Goal: Information Seeking & Learning: Find specific fact

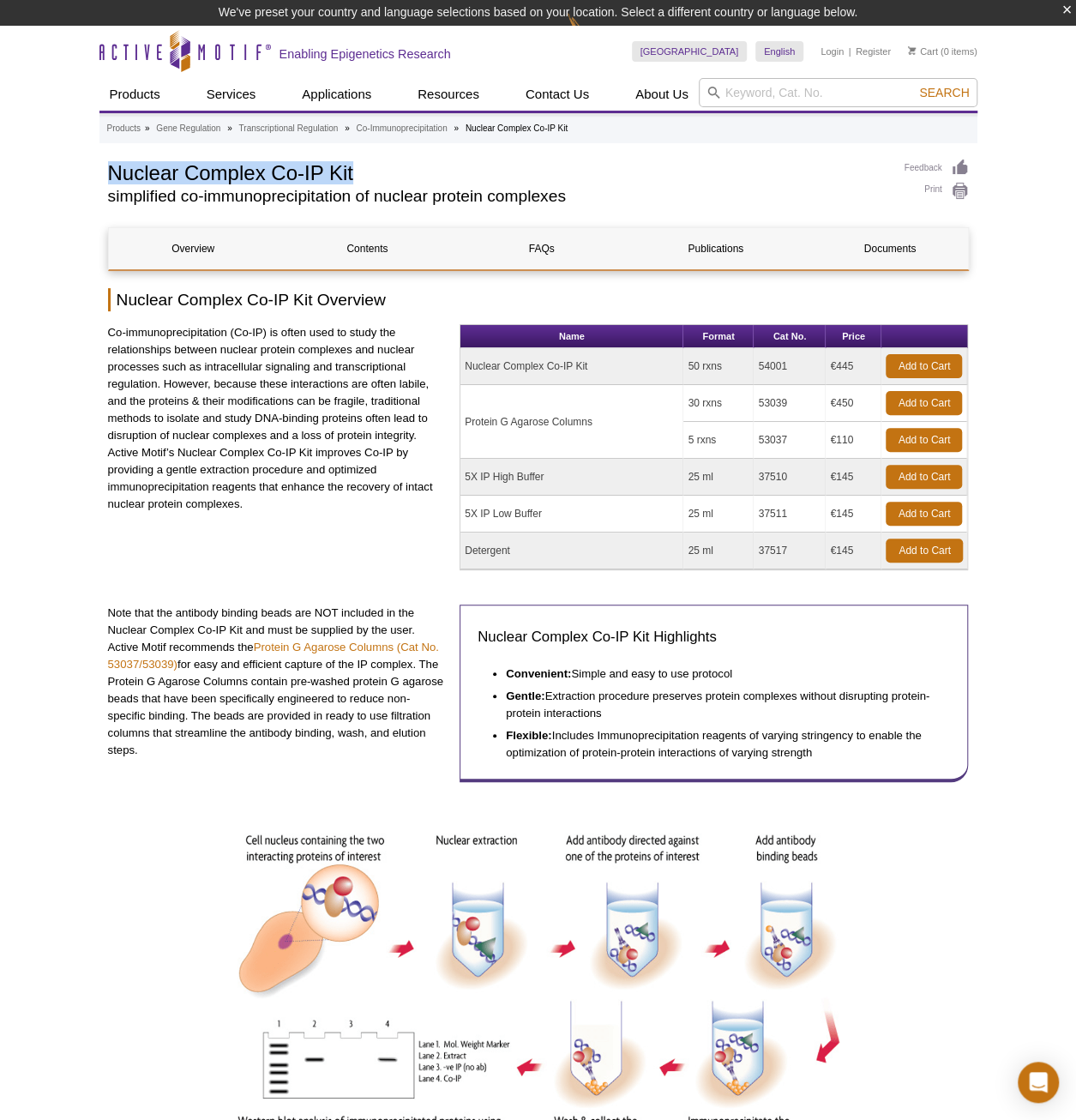
drag, startPoint x: 108, startPoint y: 170, endPoint x: 380, endPoint y: 167, distance: 272.0
click at [380, 167] on h1 "Nuclear Complex Co-IP Kit" at bounding box center [497, 171] width 779 height 26
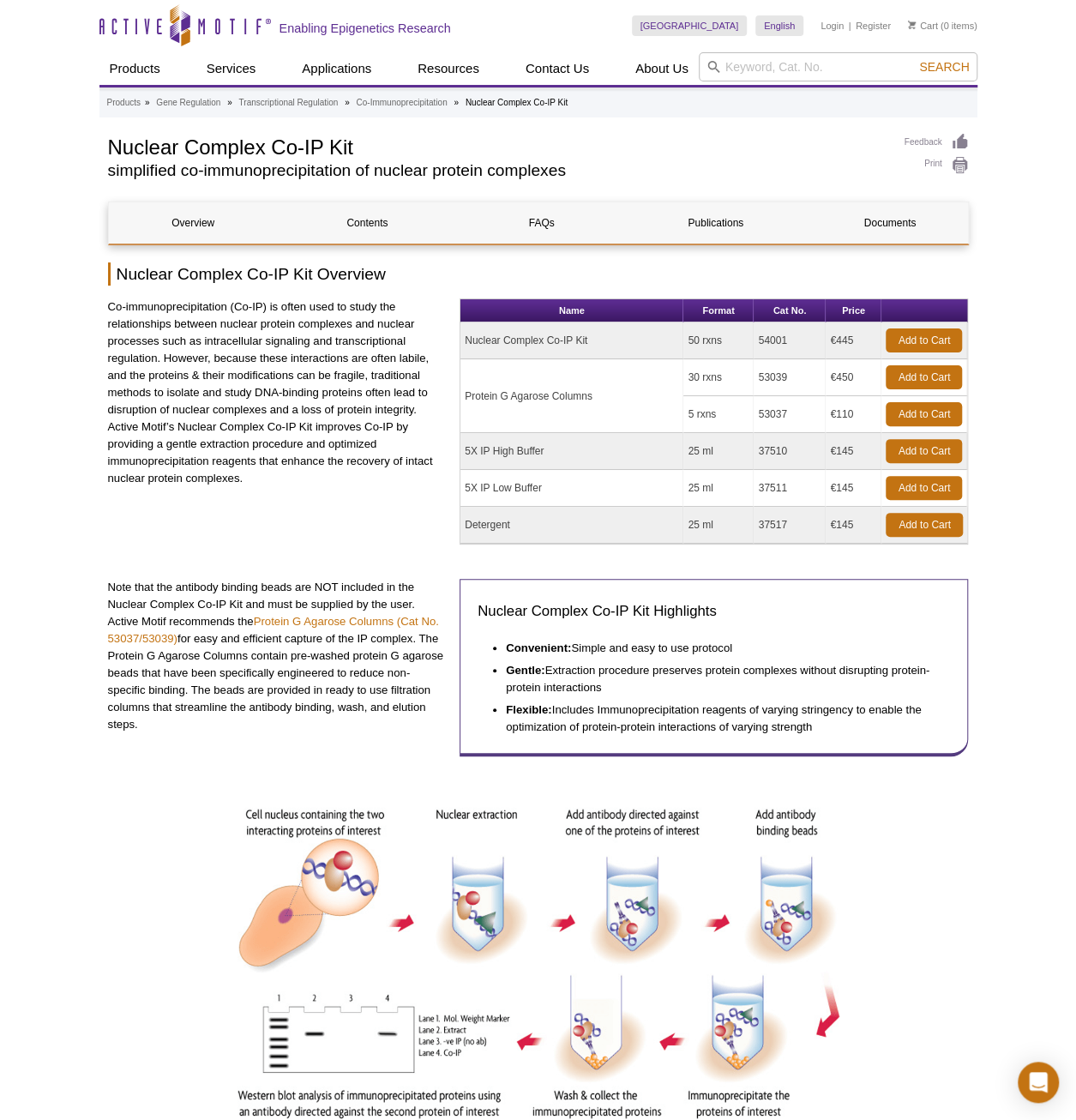
click at [765, 338] on td "54001" at bounding box center [790, 340] width 72 height 36
copy td "54001"
click at [854, 70] on input "search" at bounding box center [837, 67] width 279 height 29
paste input "Nuclear Complex Co-IP Kit"
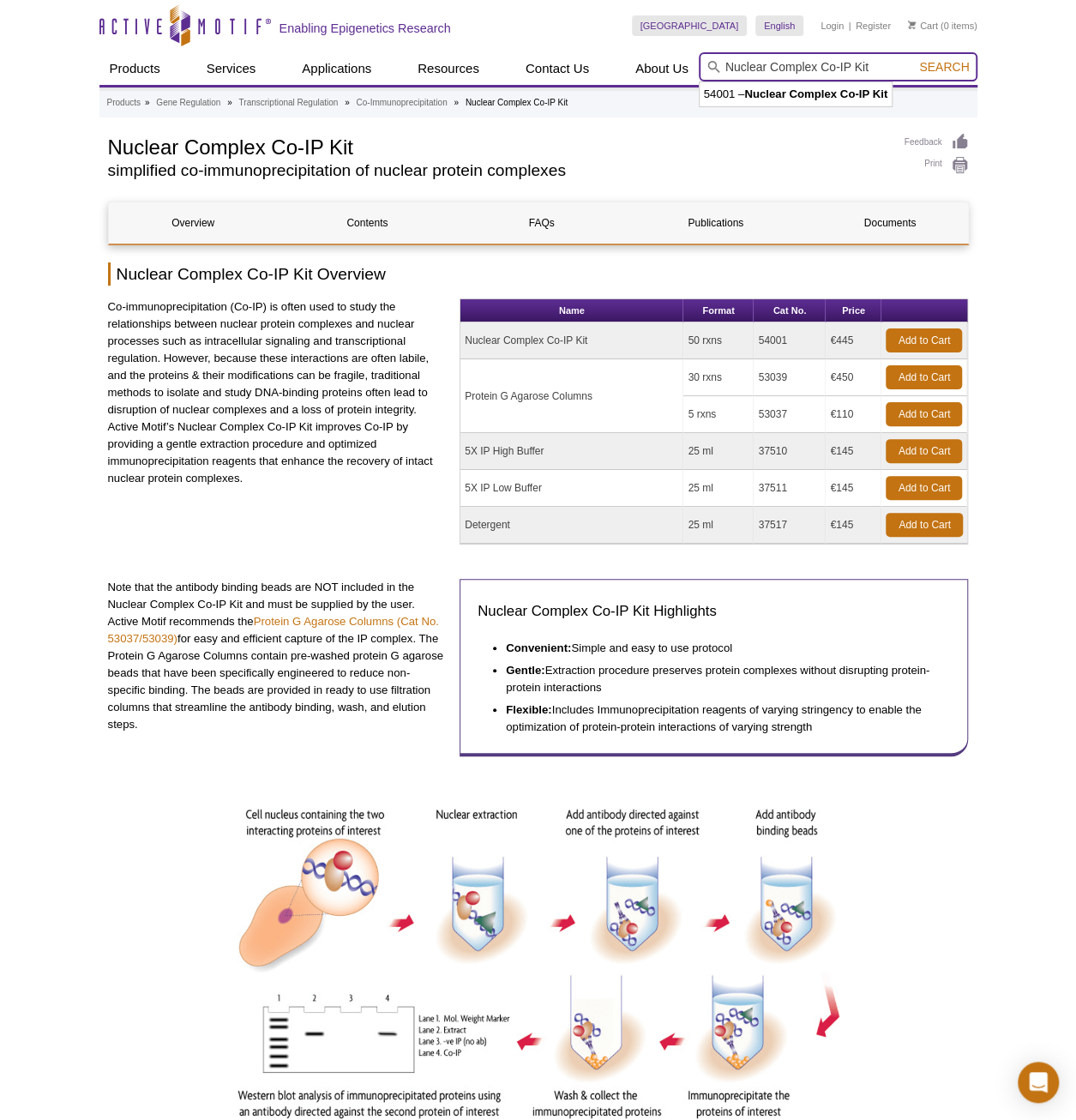
type input "Nuclear Complex Co-IP Kit"
click at [914, 59] on button "Search" at bounding box center [944, 67] width 60 height 15
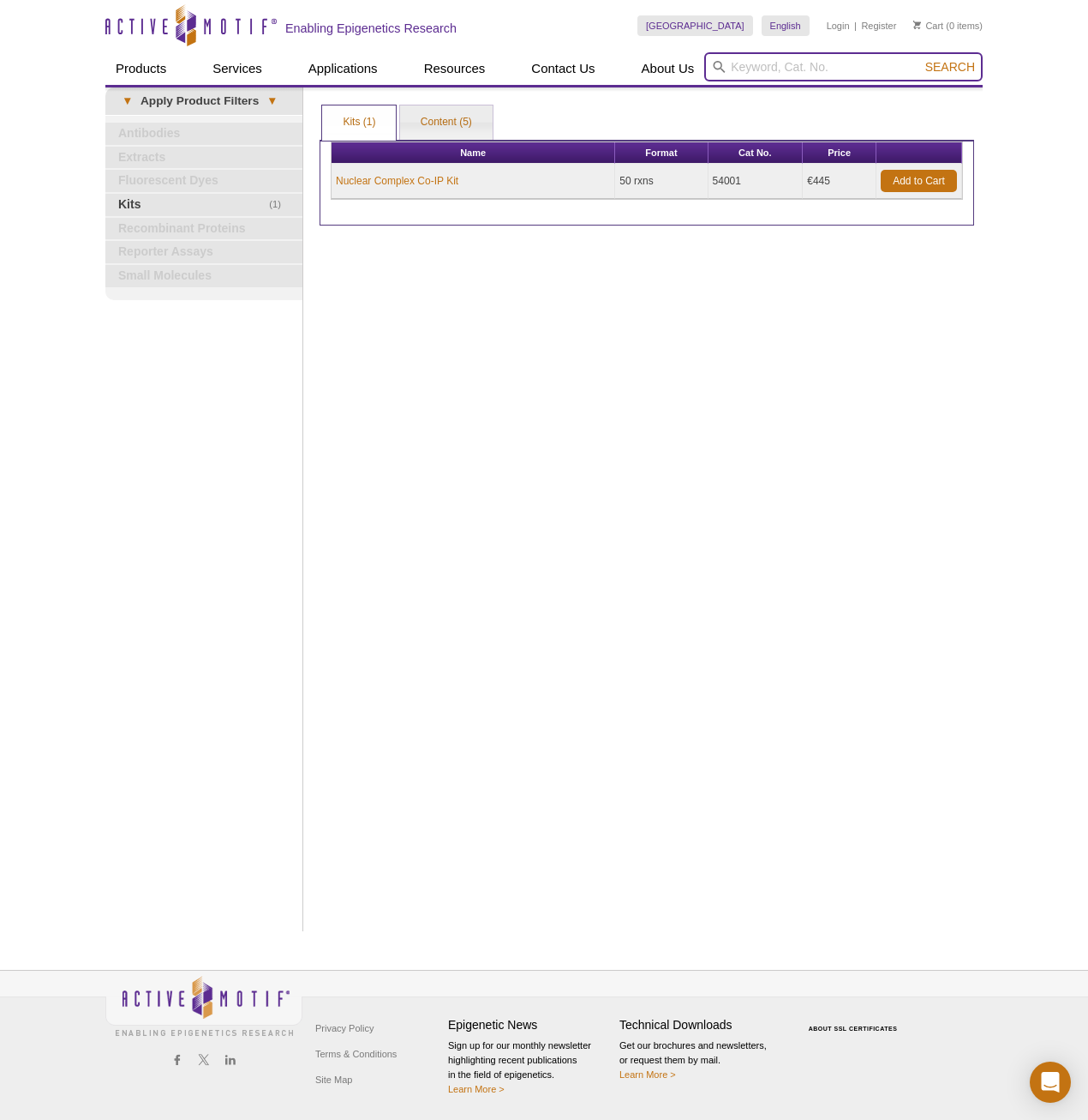
click at [795, 66] on input "search" at bounding box center [844, 67] width 279 height 29
paste input "ChIP-IT Express Enzymatic kit"
type input "ChIP-IT Express Enzymatic kit"
click at [920, 59] on button "Search" at bounding box center [950, 67] width 60 height 15
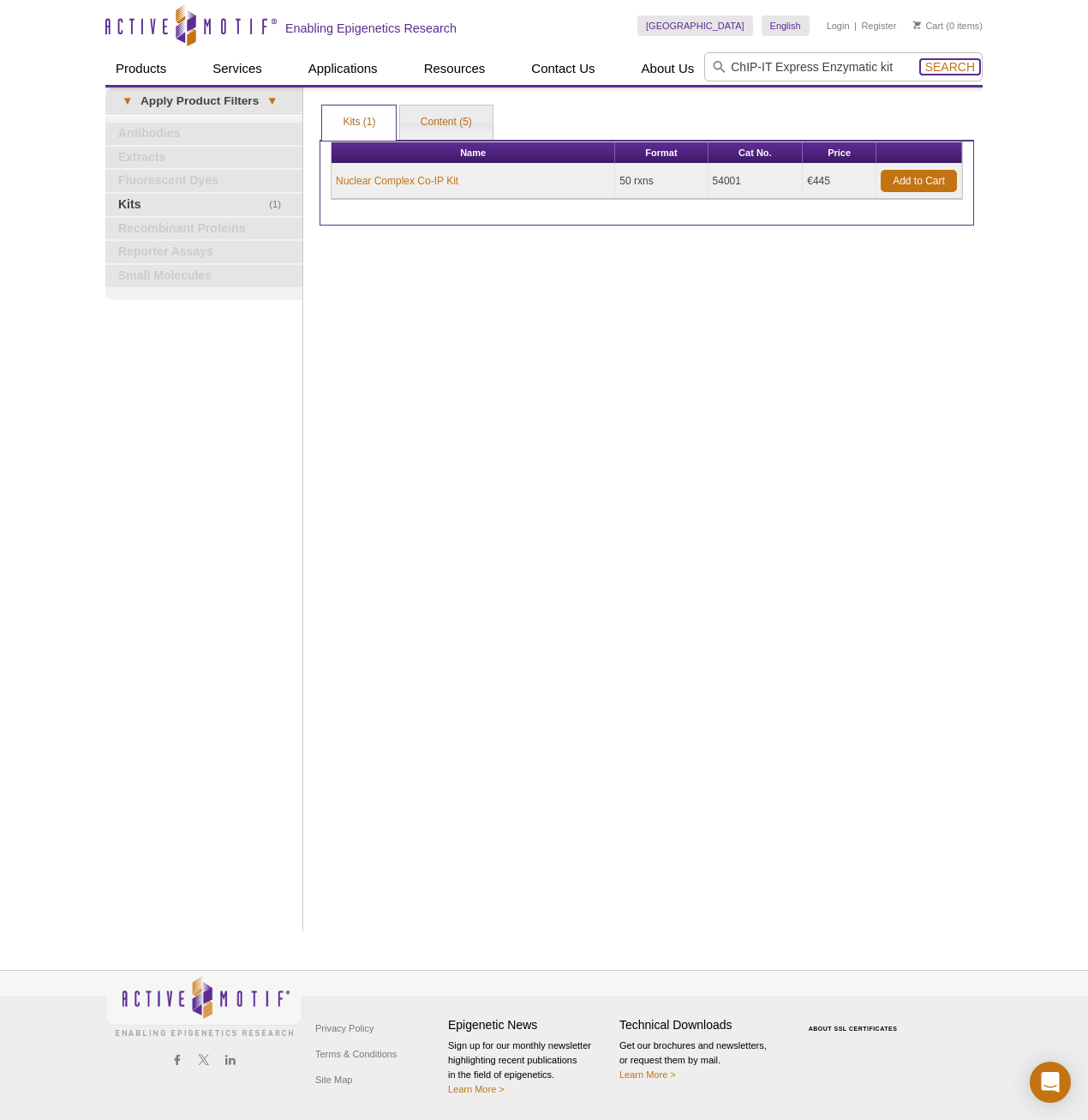
click at [962, 65] on span "Search" at bounding box center [950, 67] width 50 height 13
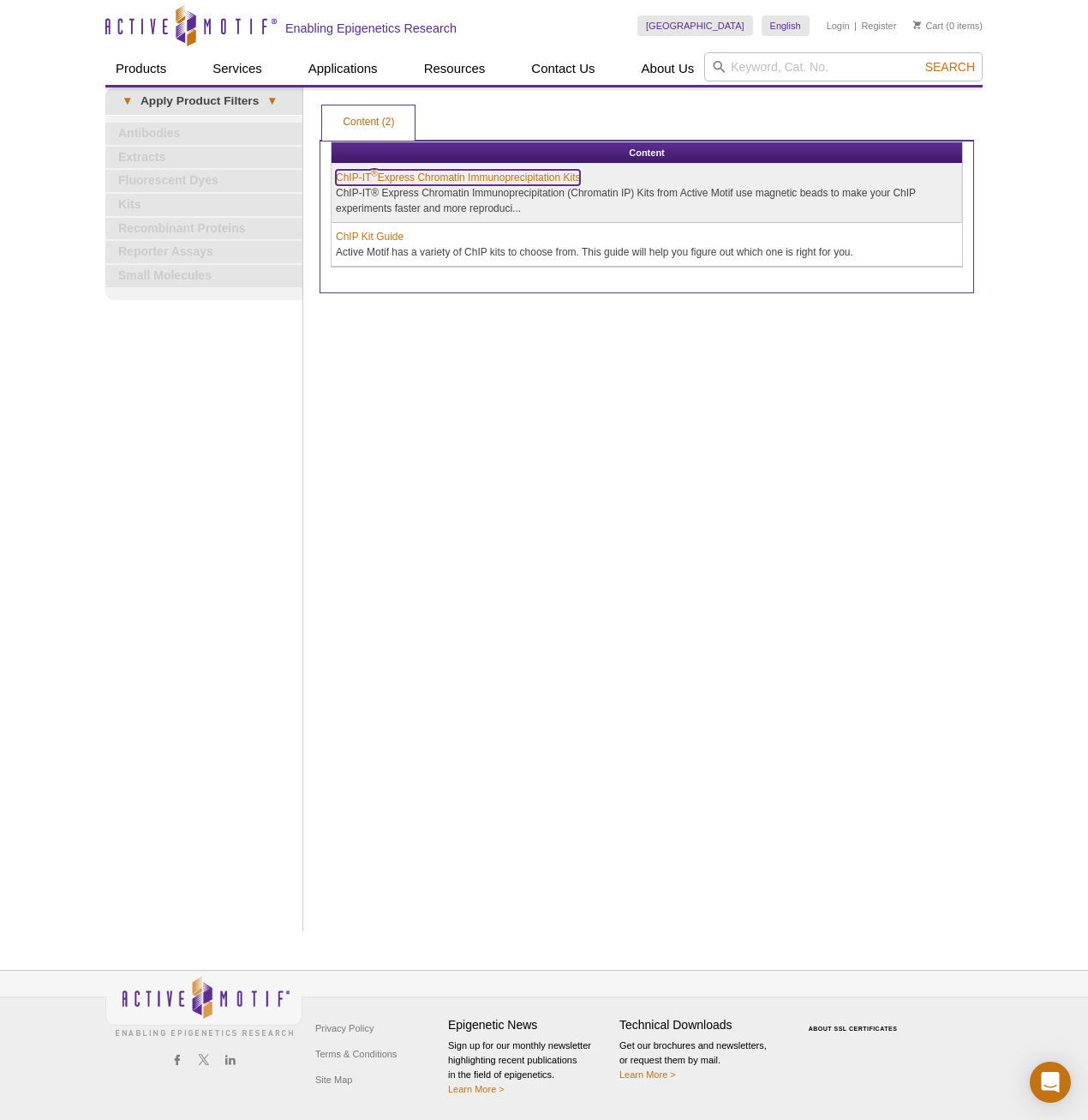
click at [415, 173] on link "ChIP-IT ® Express Chromatin Immunoprecipitation Kits" at bounding box center [458, 177] width 244 height 15
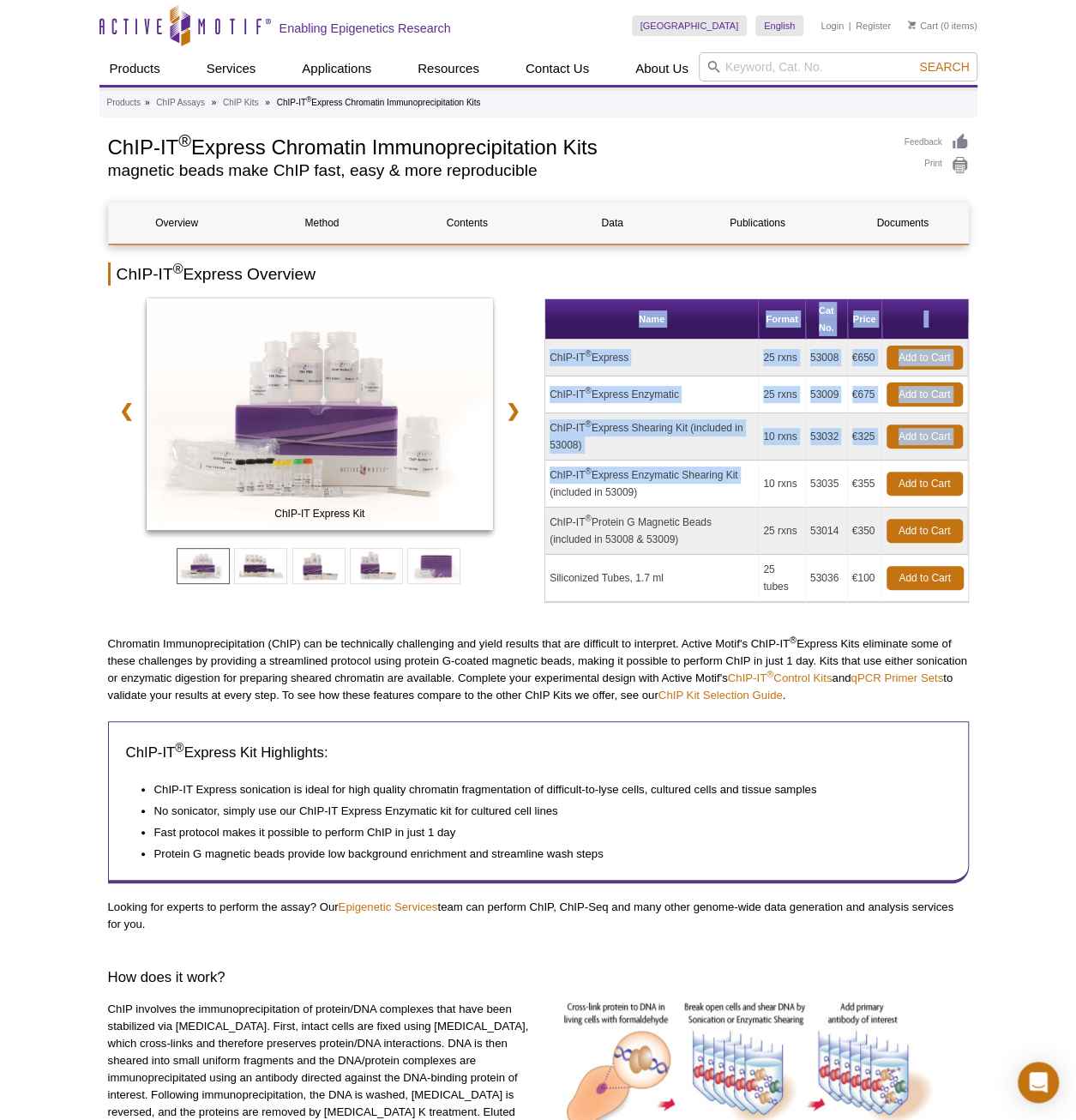
drag, startPoint x: 749, startPoint y: 471, endPoint x: 541, endPoint y: 462, distance: 208.2
click at [541, 462] on div "ChIP-IT Express Kit ChIP-IT Express Enzymatic Kit ChIP-IT Express Shearing Kit …" at bounding box center [538, 458] width 860 height 320
drag, startPoint x: 541, startPoint y: 462, endPoint x: 689, endPoint y: 477, distance: 148.8
click at [689, 477] on td "ChIP-IT ® Express Enzymatic Shearing Kit (included in 53009)" at bounding box center [652, 484] width 214 height 47
click at [703, 381] on td "ChIP-IT ® Express Enzymatic" at bounding box center [652, 395] width 214 height 36
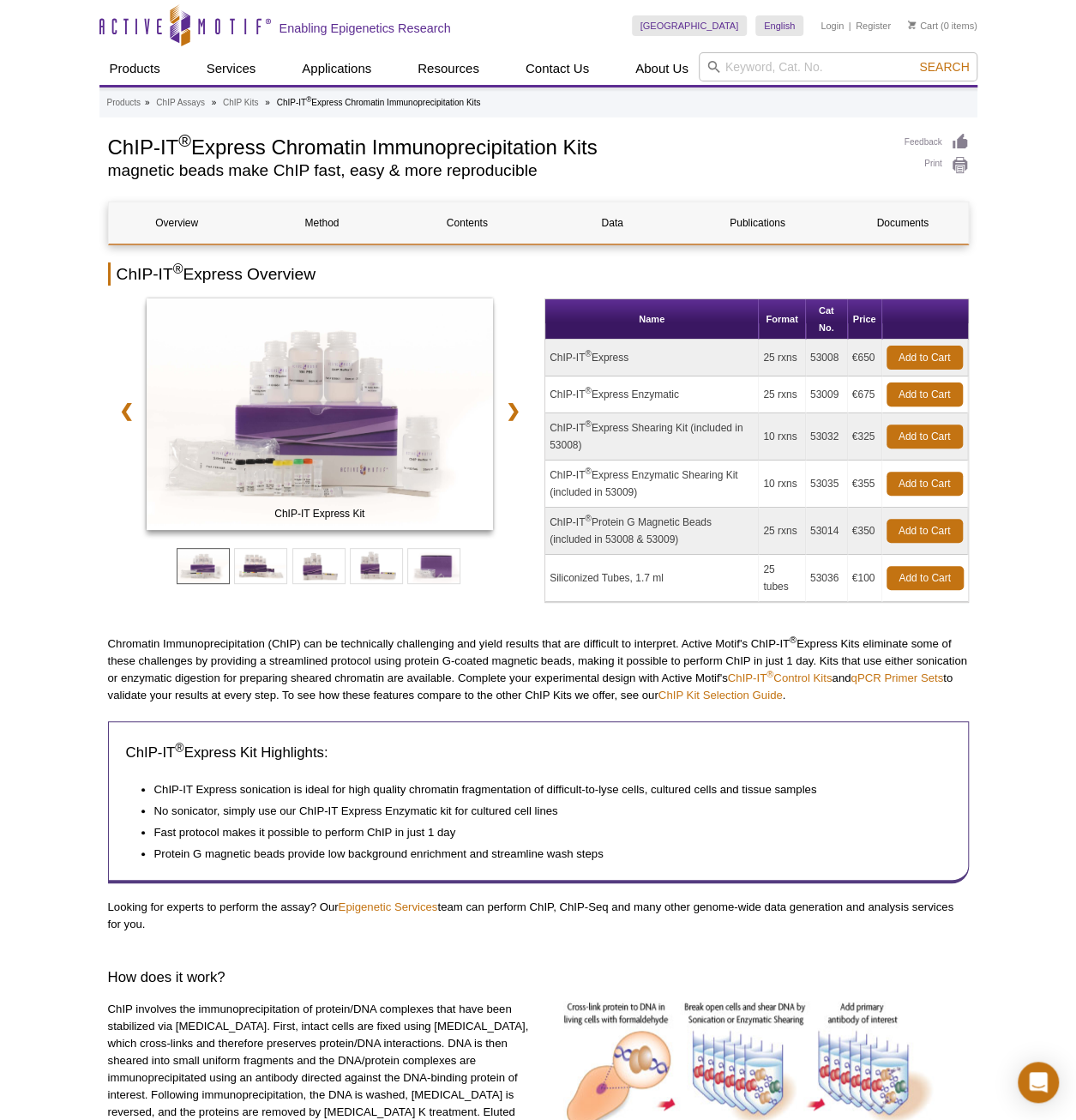
drag, startPoint x: 689, startPoint y: 394, endPoint x: 547, endPoint y: 394, distance: 142.0
click at [547, 394] on td "ChIP-IT ® Express Enzymatic" at bounding box center [652, 395] width 214 height 36
copy td "ChIP-IT ® Express Enzymatic"
click at [827, 391] on td "53009" at bounding box center [827, 395] width 42 height 36
click at [827, 390] on td "53009" at bounding box center [827, 395] width 42 height 36
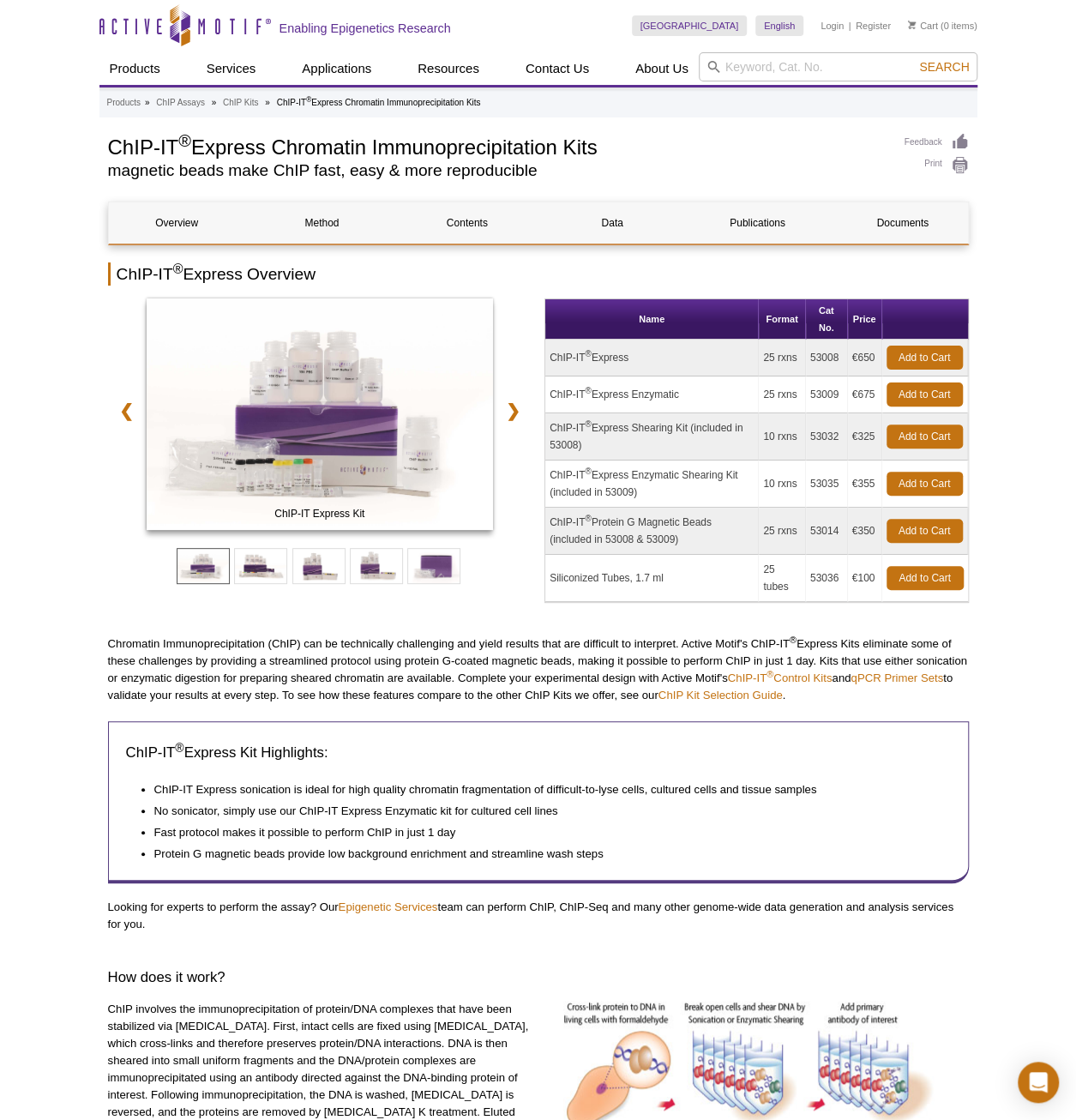
copy td "53009"
